Goal: Information Seeking & Learning: Learn about a topic

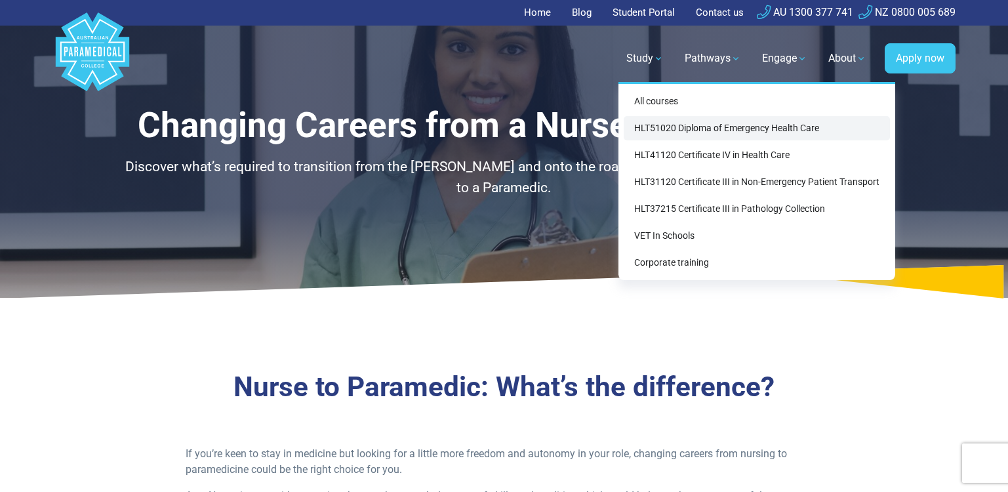
click at [713, 128] on link "HLT51020 Diploma of Emergency Health Care" at bounding box center [757, 128] width 266 height 24
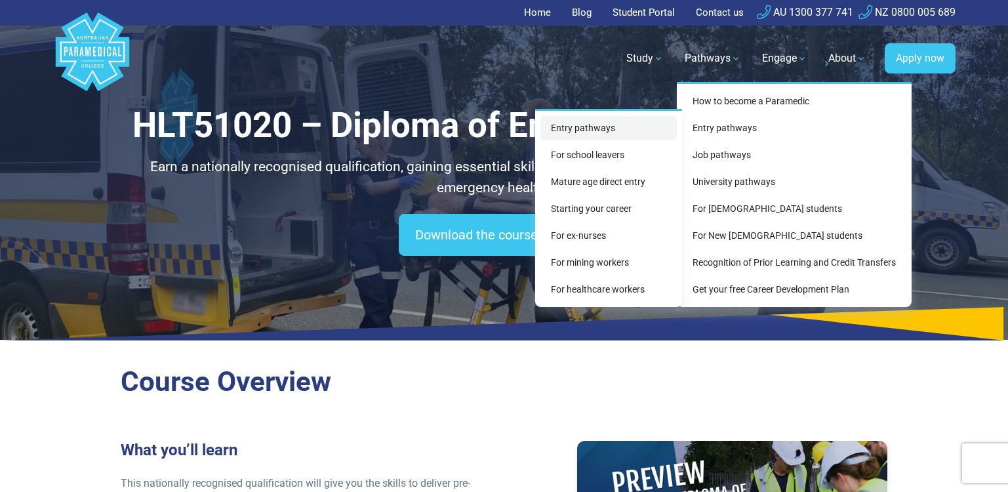
click at [618, 123] on link "Entry pathways" at bounding box center [608, 128] width 136 height 24
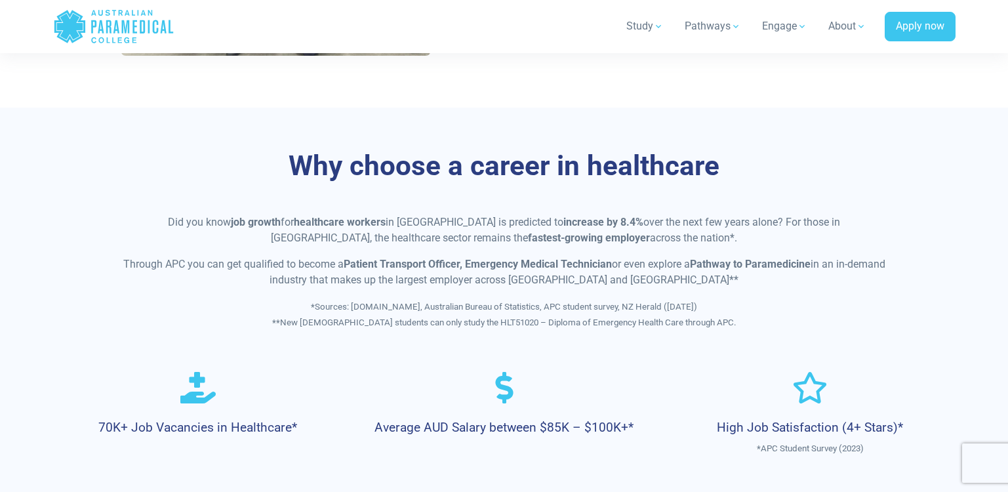
scroll to position [656, 0]
